Goal: Use online tool/utility: Utilize a website feature to perform a specific function

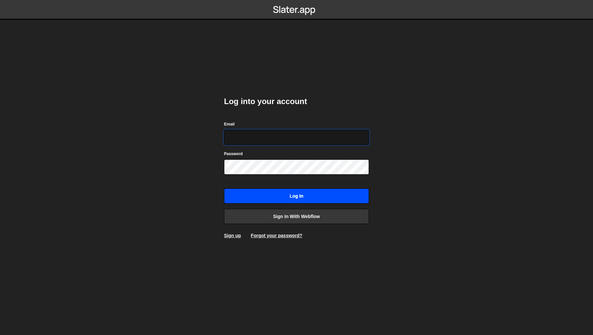
type input "[PERSON_NAME][EMAIL_ADDRESS][DOMAIN_NAME]"
click at [258, 191] on input "Log in" at bounding box center [296, 195] width 145 height 15
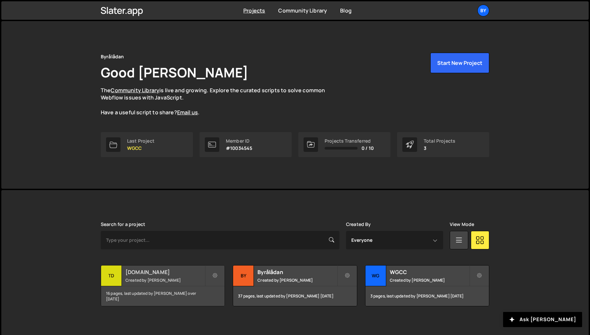
click at [165, 287] on div "16 pages, last updated by Philip Adenskog over 1 year ago" at bounding box center [162, 296] width 123 height 20
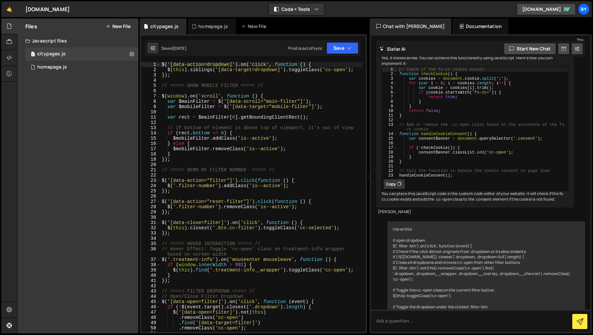
type textarea "});"
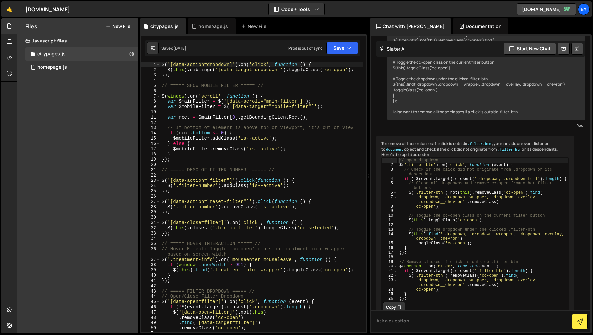
click at [160, 279] on div "$ ( '[data-action=dropdown]' ) . on ( 'click' , function ( ) { $ ( this ) . sib…" at bounding box center [261, 202] width 202 height 280
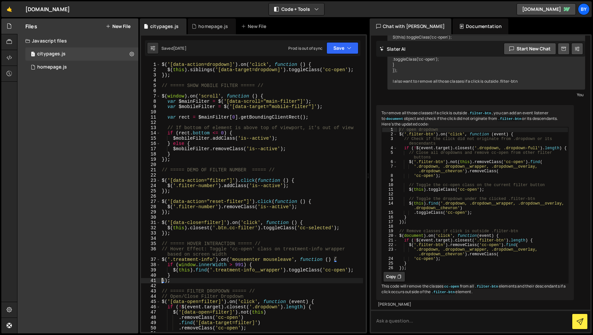
click at [253, 90] on div "$ ( '[data-action=dropdown]' ) . on ( 'click' , function ( ) { $ ( this ) . sib…" at bounding box center [261, 202] width 202 height 280
click at [252, 81] on div "$ ( '[data-action=dropdown]' ) . on ( 'click' , function ( ) { $ ( this ) . sib…" at bounding box center [261, 202] width 202 height 280
click at [270, 76] on div "$ ( '[data-action=dropdown]' ) . on ( 'click' , function ( ) { $ ( this ) . sib…" at bounding box center [261, 202] width 202 height 280
type textarea "});"
click at [337, 47] on button "Save" at bounding box center [342, 48] width 32 height 12
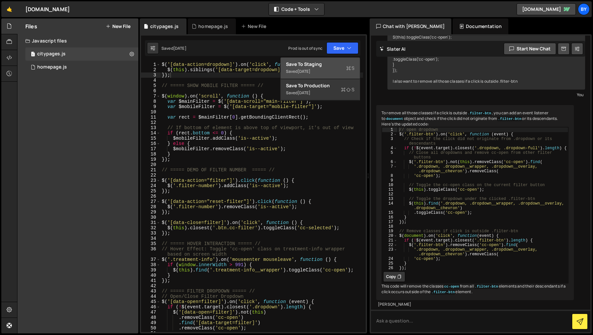
click at [335, 62] on div "Save to Staging S" at bounding box center [320, 64] width 68 height 7
